Goal: Obtain resource: Obtain resource

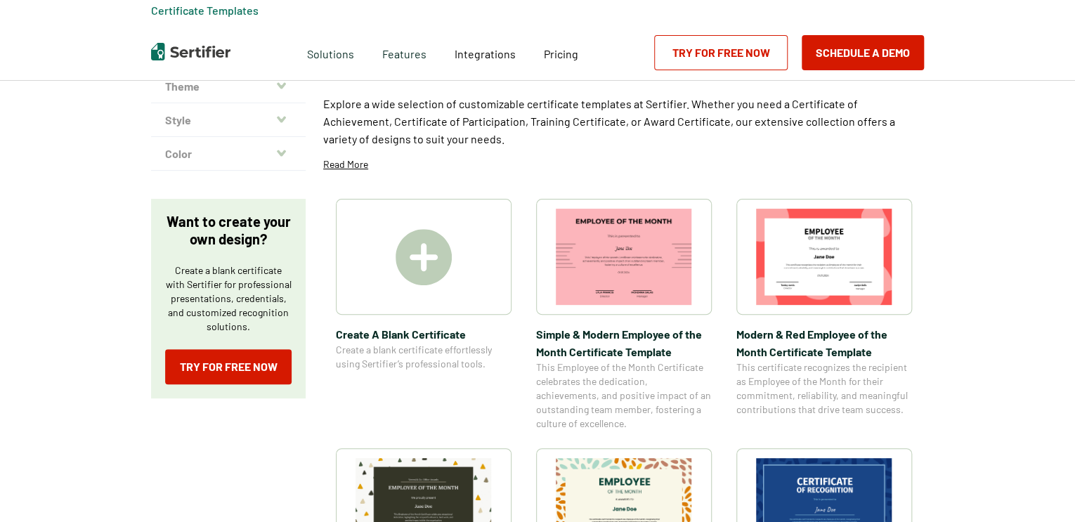
scroll to position [127, 0]
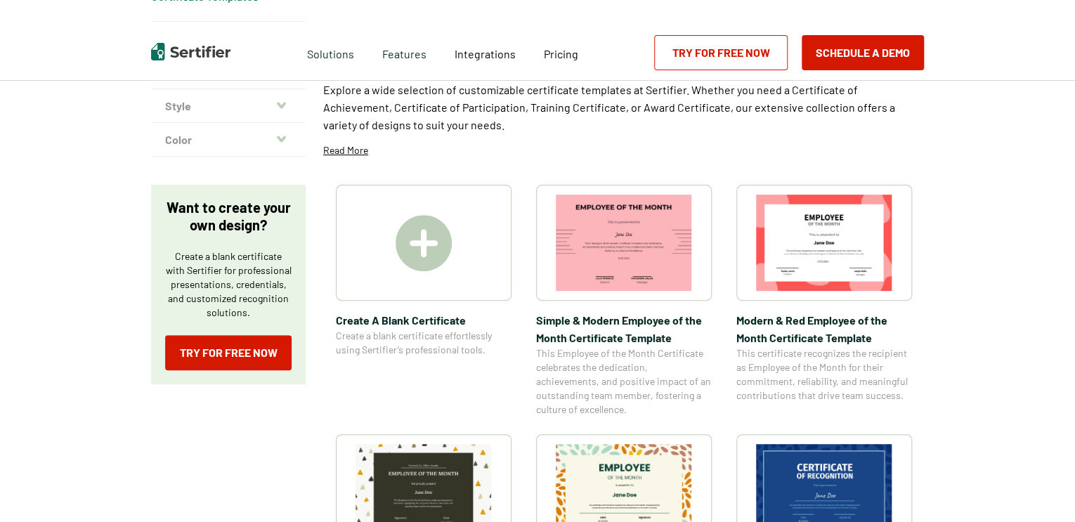
click at [844, 234] on img at bounding box center [824, 243] width 136 height 96
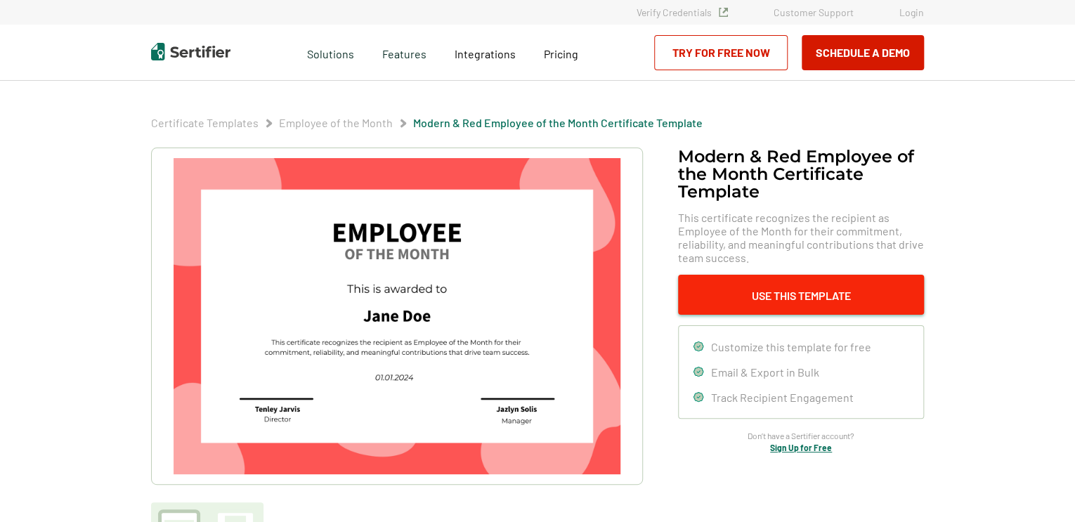
click at [794, 282] on button "Use This Template" at bounding box center [801, 295] width 246 height 40
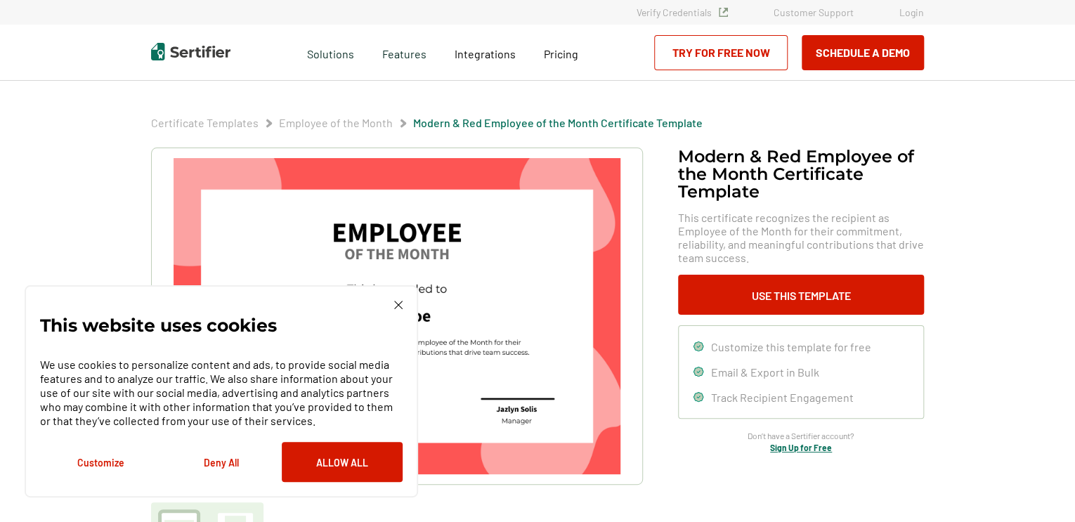
click at [399, 305] on img at bounding box center [398, 305] width 8 height 8
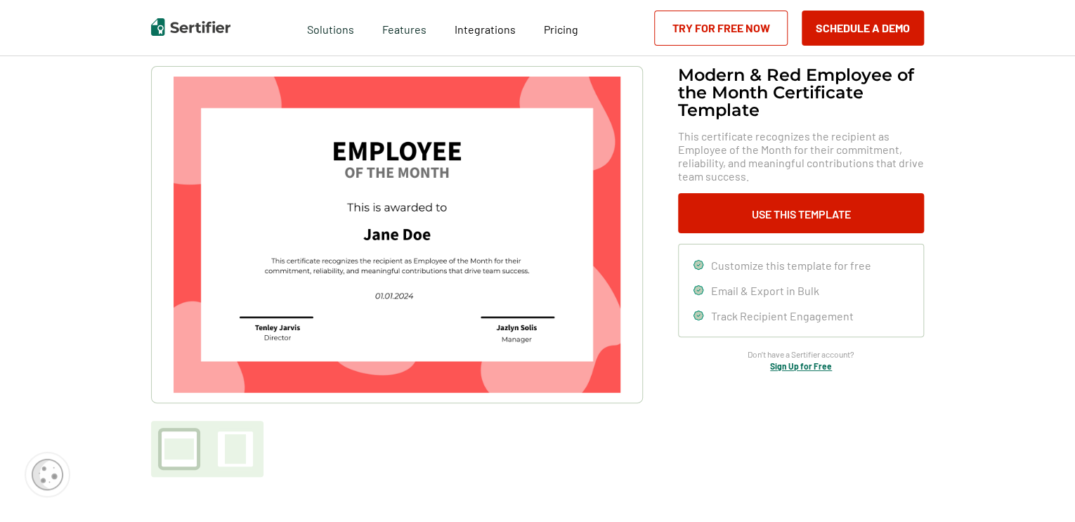
click at [401, 231] on img at bounding box center [397, 235] width 447 height 316
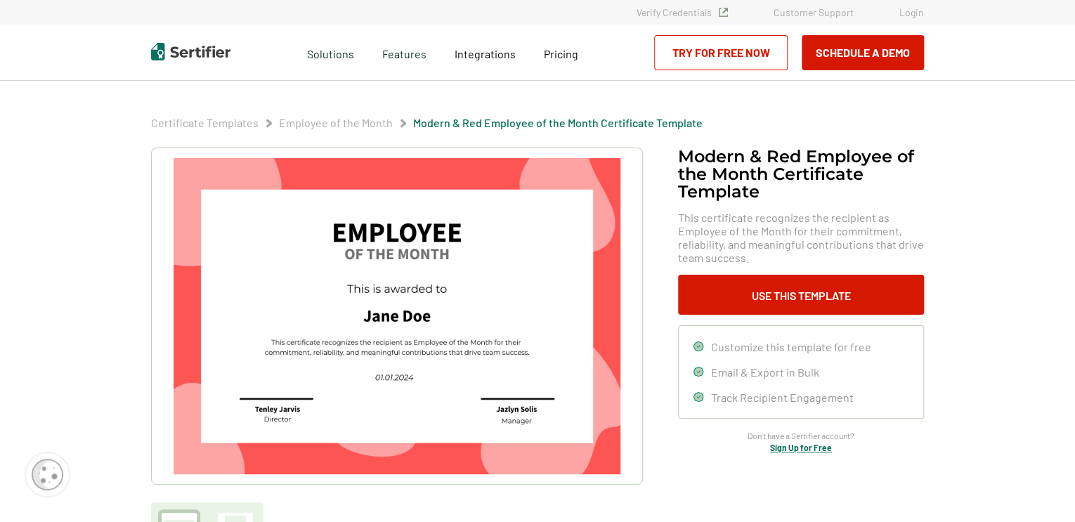
click at [751, 60] on link "Try for Free Now" at bounding box center [721, 52] width 134 height 35
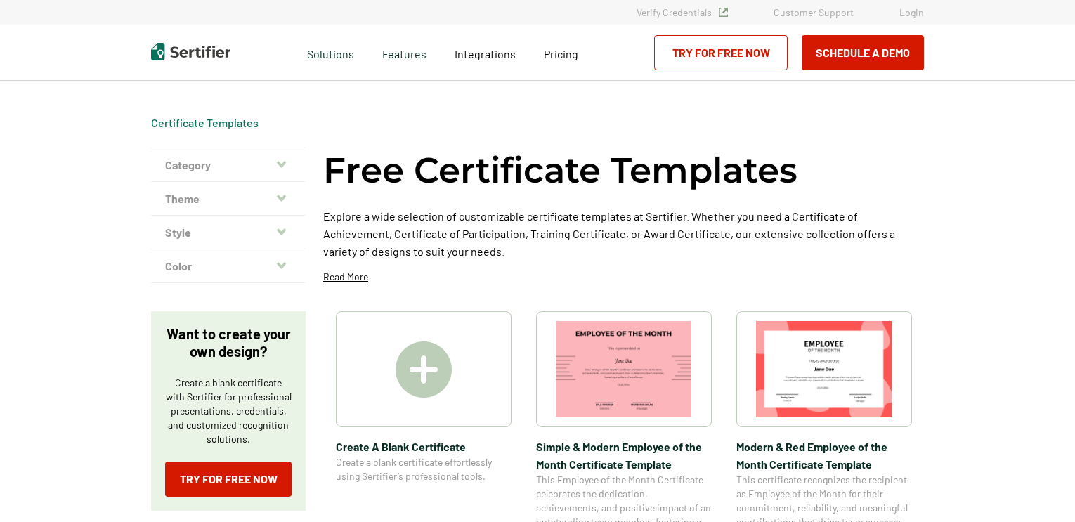
scroll to position [127, 0]
